Goal: Task Accomplishment & Management: Complete application form

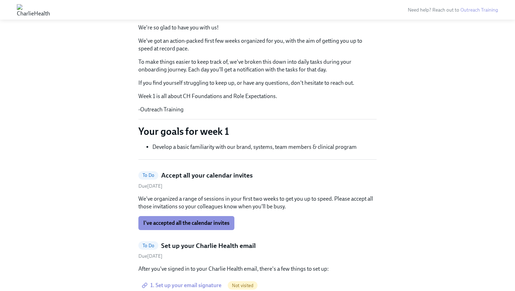
scroll to position [126, 0]
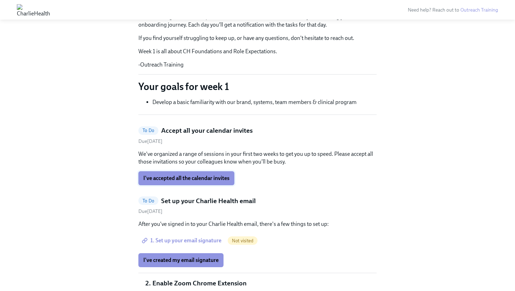
click at [172, 180] on span "I've accepted all the calendar invites" at bounding box center [186, 178] width 86 height 7
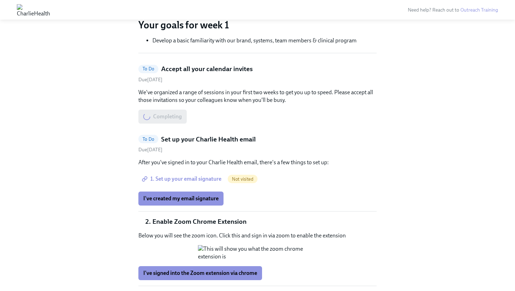
scroll to position [189, 0]
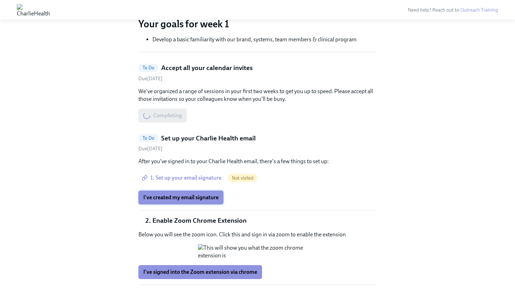
click at [169, 199] on span "I've created my email signature" at bounding box center [180, 197] width 75 height 7
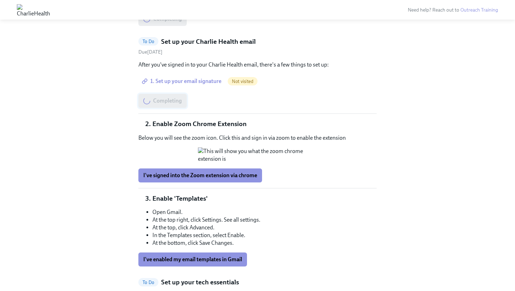
scroll to position [322, 0]
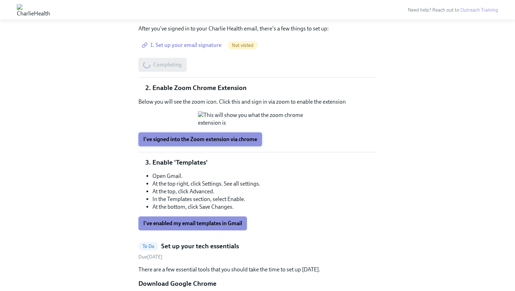
click at [157, 146] on button "I've signed into the Zoom extension via chrome" at bounding box center [200, 139] width 124 height 14
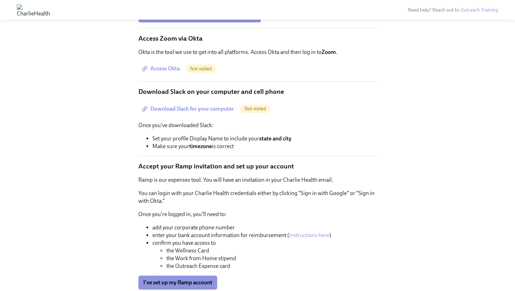
scroll to position [662, 0]
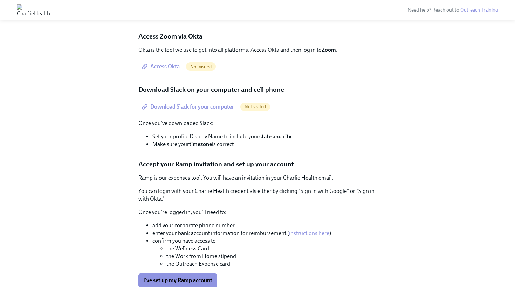
click at [177, 70] on span "Access Okta" at bounding box center [161, 66] width 36 height 7
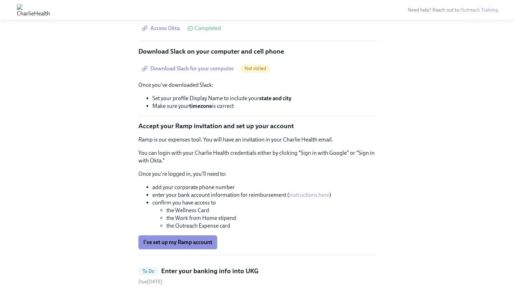
scroll to position [714, 0]
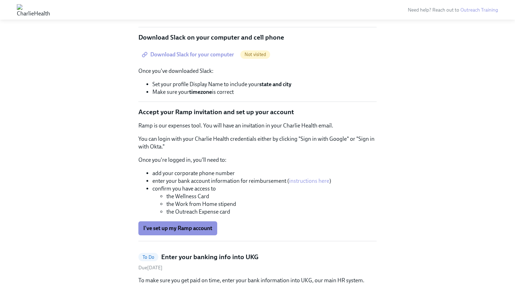
click at [209, 58] on span "Download Slack for your computer" at bounding box center [188, 54] width 91 height 7
click at [250, 59] on div "Not visited" at bounding box center [255, 54] width 30 height 8
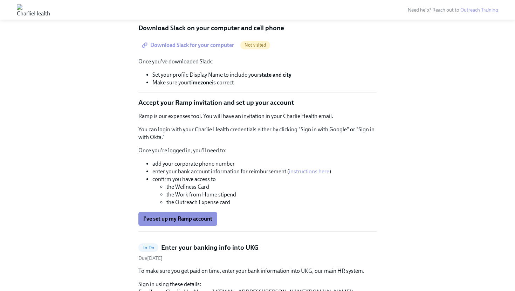
scroll to position [724, 0]
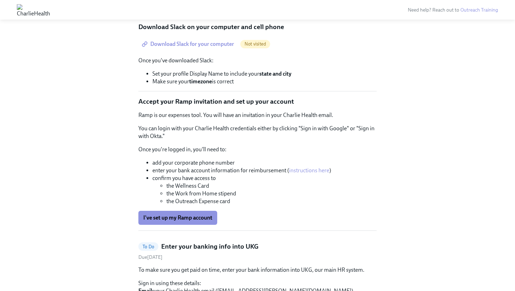
click at [204, 48] on span "Download Slack for your computer" at bounding box center [188, 44] width 91 height 7
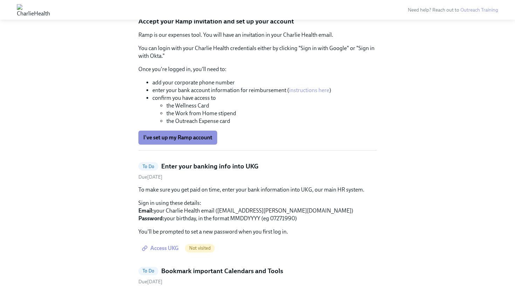
scroll to position [805, 0]
click at [174, 144] on button "I've set up my Ramp account" at bounding box center [177, 137] width 79 height 14
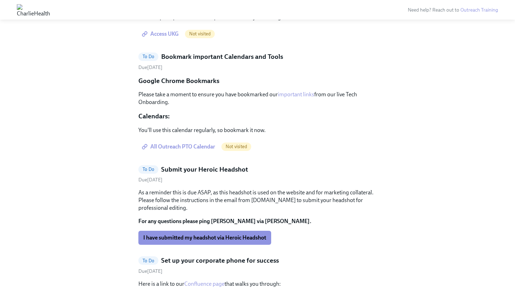
scroll to position [1019, 0]
click at [203, 37] on span "Not visited" at bounding box center [200, 34] width 30 height 5
click at [158, 38] on span "Access UKG" at bounding box center [160, 34] width 35 height 7
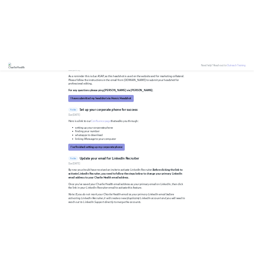
scroll to position [1080, 0]
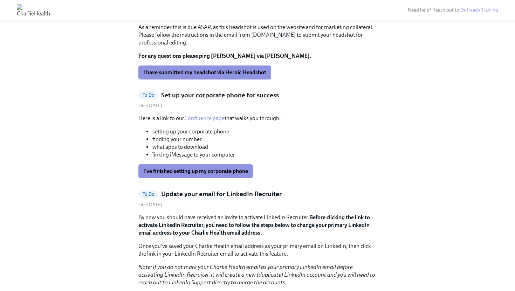
click at [188, 47] on p "As a reminder this is due ASAP, as this headshot is used on the website and for…" at bounding box center [257, 34] width 238 height 23
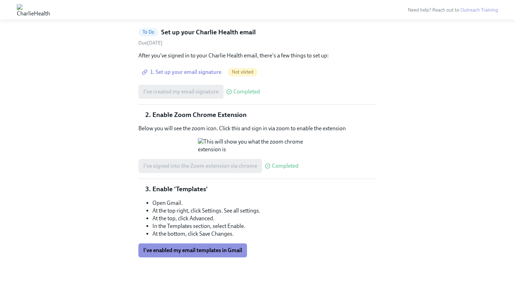
scroll to position [86, 0]
